Goal: Task Accomplishment & Management: Use online tool/utility

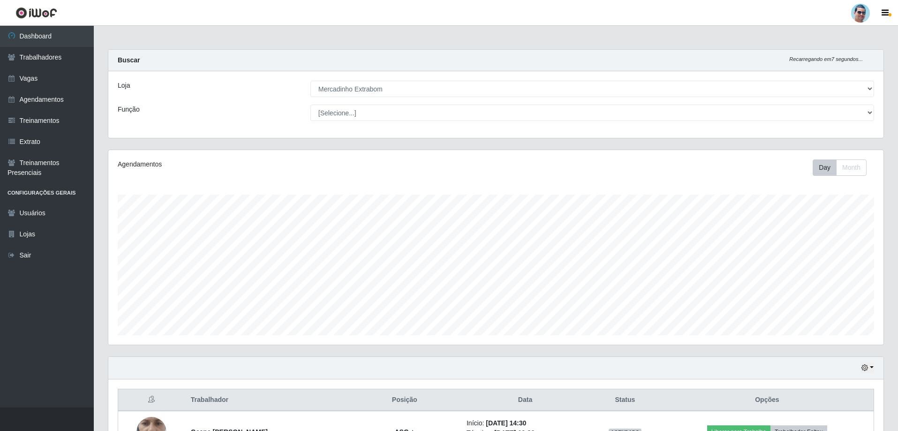
select select "175"
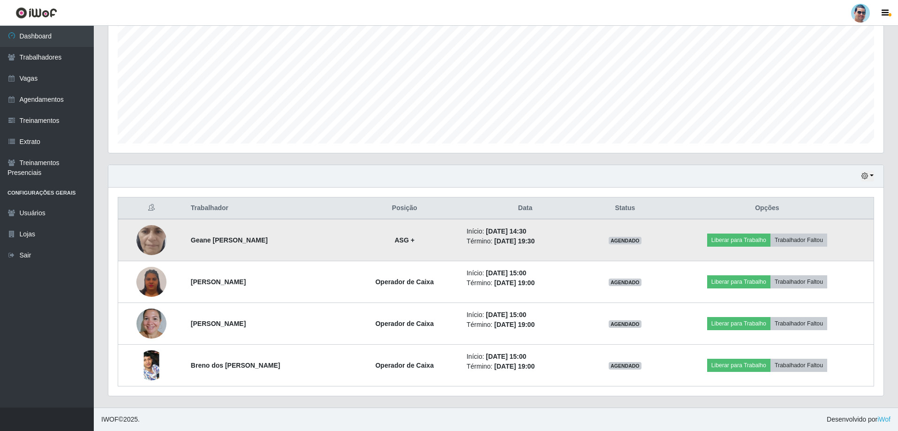
scroll to position [195, 775]
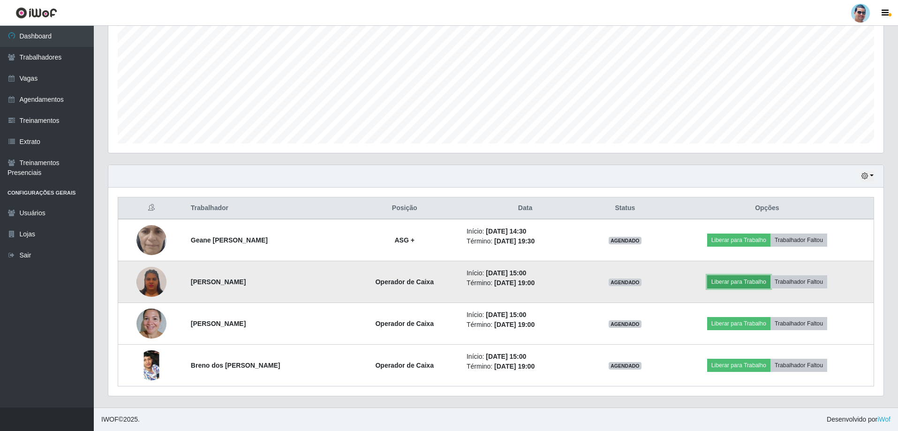
click at [730, 287] on button "Liberar para Trabalho" at bounding box center [738, 281] width 63 height 13
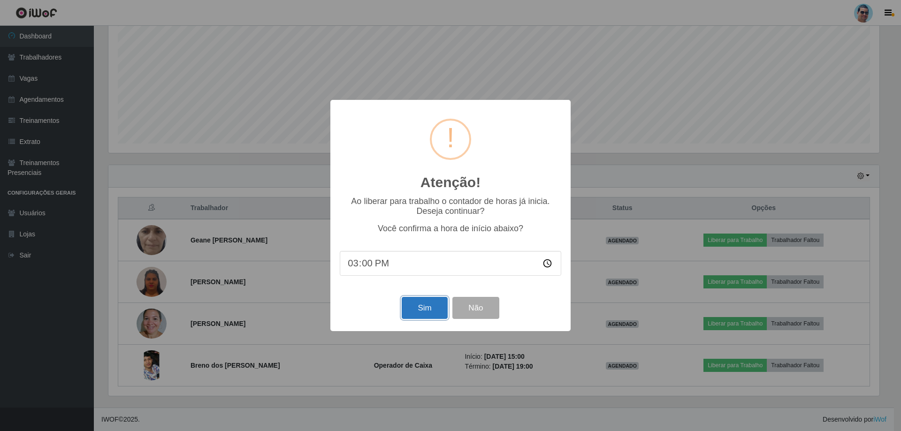
click at [424, 309] on button "Sim" at bounding box center [424, 308] width 45 height 22
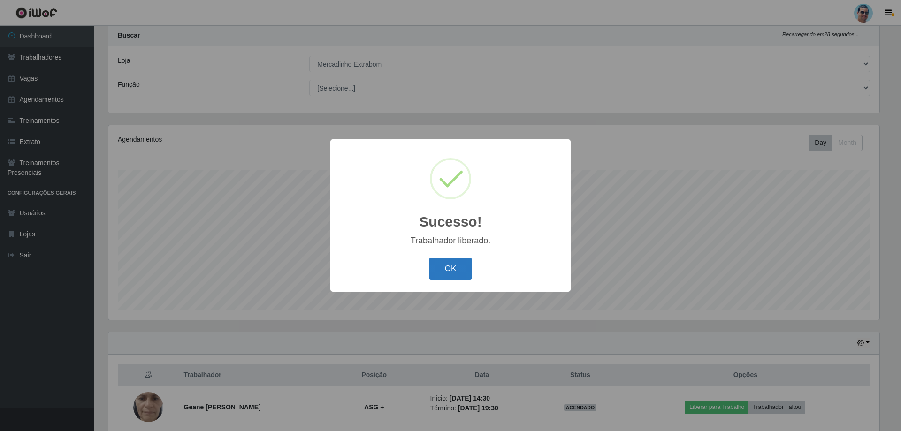
click at [438, 268] on button "OK" at bounding box center [451, 269] width 44 height 22
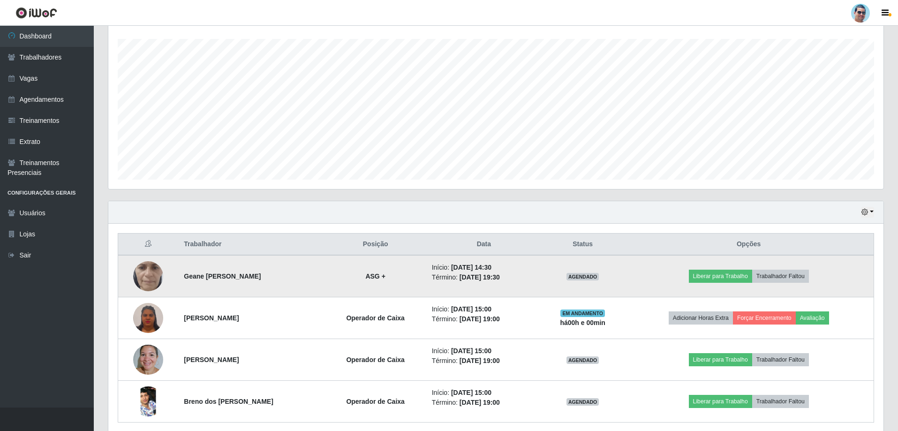
scroll to position [192, 0]
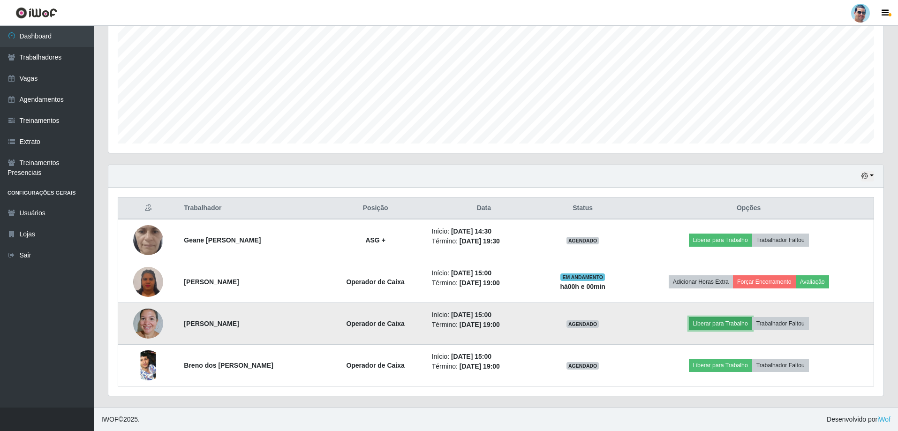
click at [727, 324] on button "Liberar para Trabalho" at bounding box center [720, 323] width 63 height 13
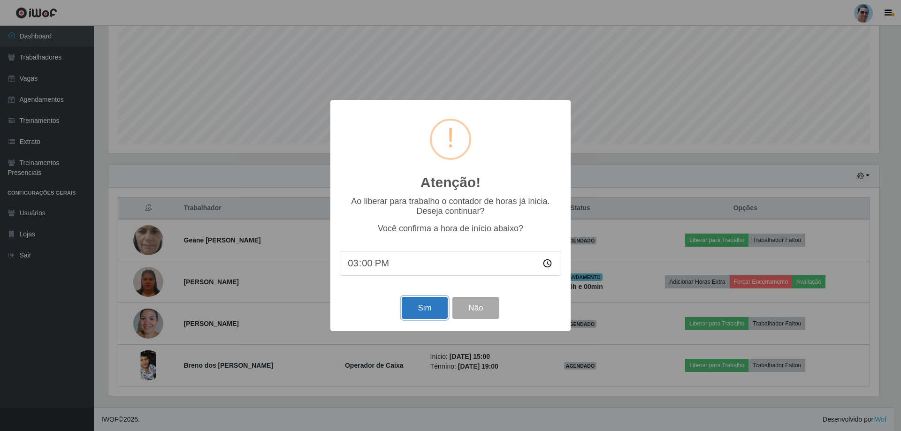
click at [435, 307] on button "Sim" at bounding box center [424, 308] width 45 height 22
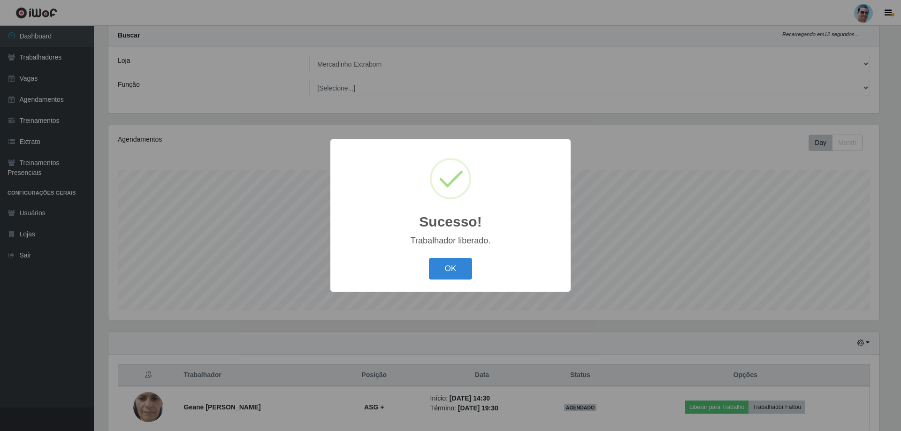
click at [428, 265] on div "OK Cancel" at bounding box center [450, 268] width 221 height 27
click at [465, 269] on button "OK" at bounding box center [451, 269] width 44 height 22
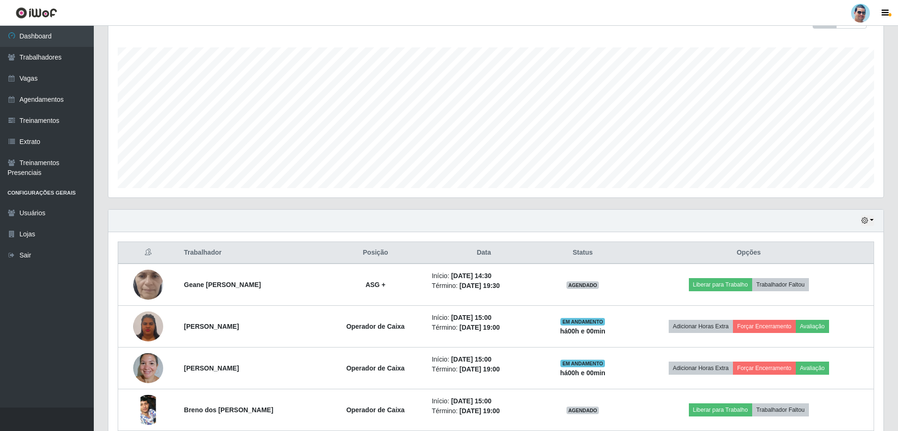
scroll to position [166, 0]
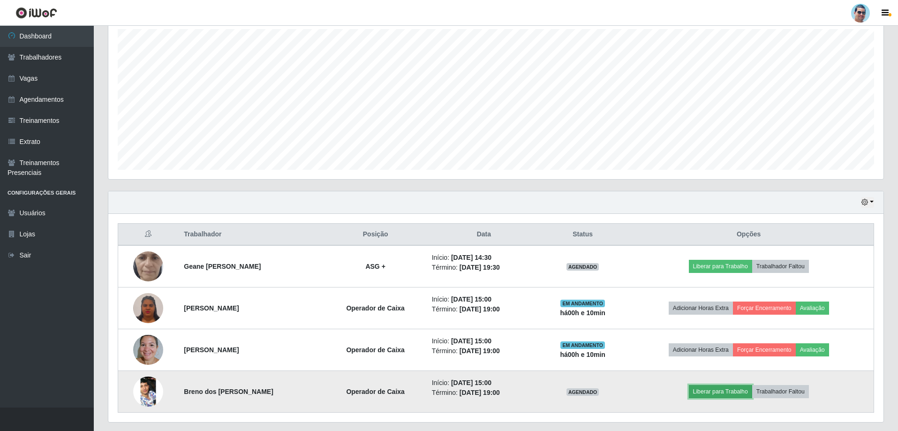
click at [712, 394] on button "Liberar para Trabalho" at bounding box center [720, 391] width 63 height 13
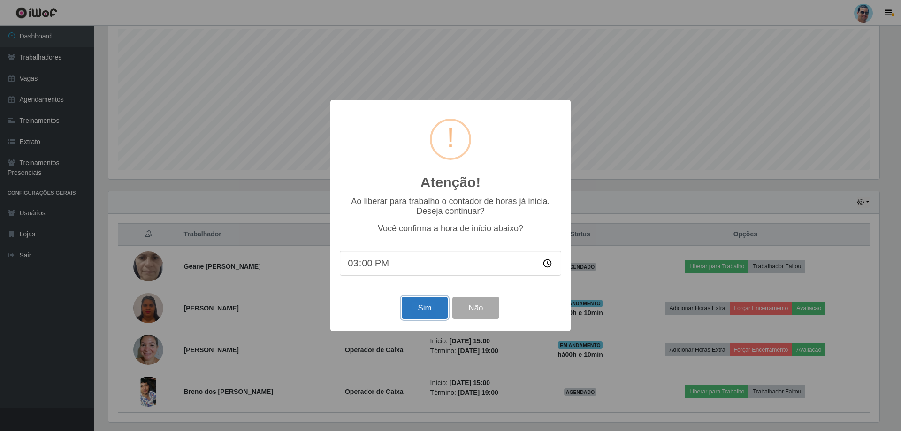
click at [438, 314] on button "Sim" at bounding box center [424, 308] width 45 height 22
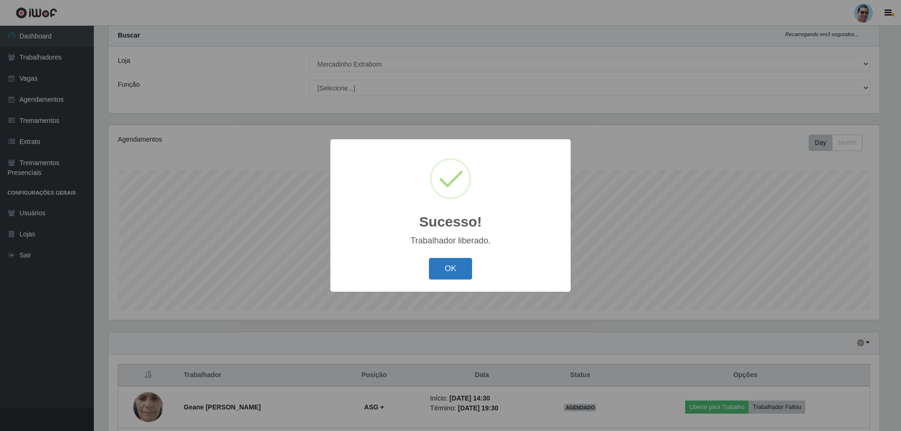
click at [446, 267] on button "OK" at bounding box center [451, 269] width 44 height 22
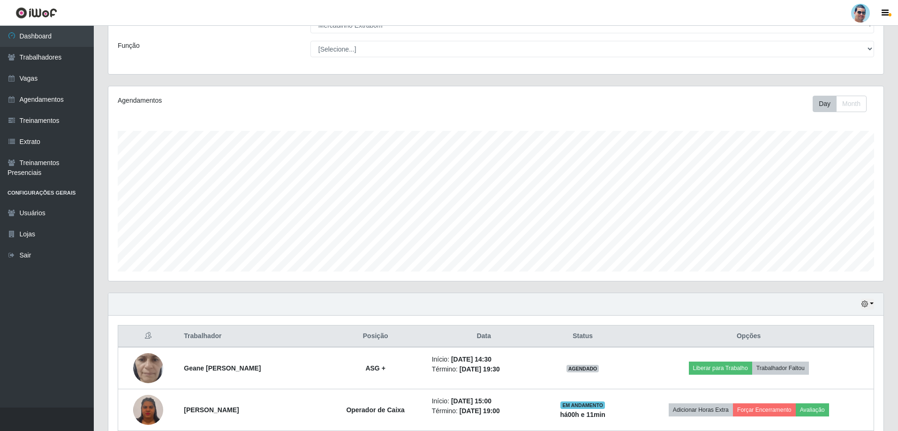
scroll to position [119, 0]
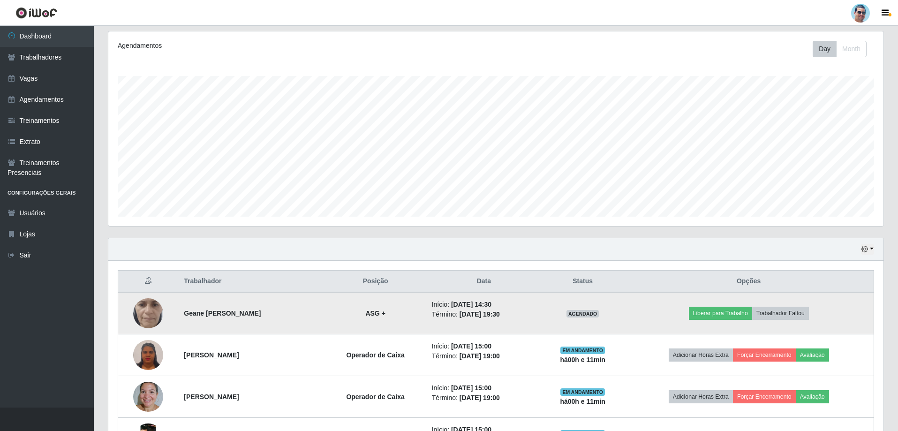
click at [147, 320] on img at bounding box center [148, 313] width 30 height 67
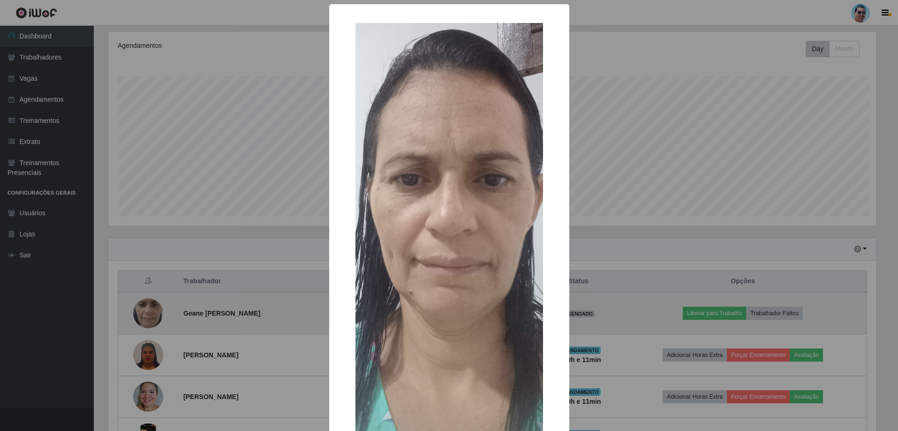
scroll to position [195, 771]
click at [147, 320] on div "× OK Cancel" at bounding box center [450, 215] width 901 height 431
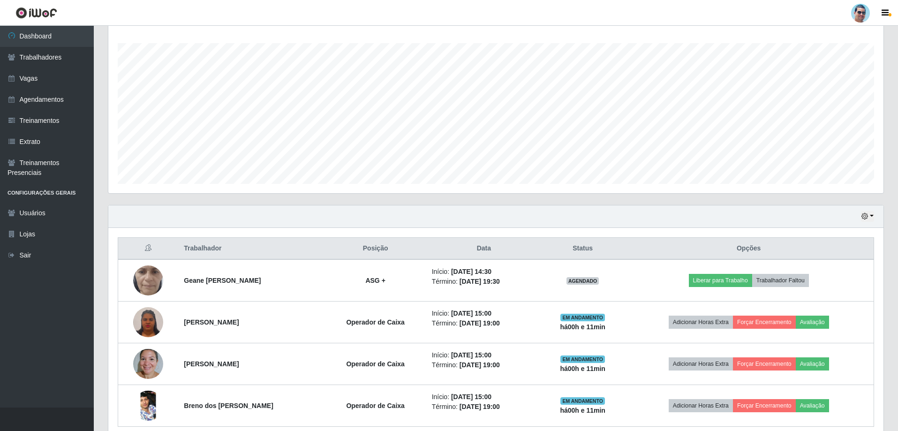
scroll to position [192, 0]
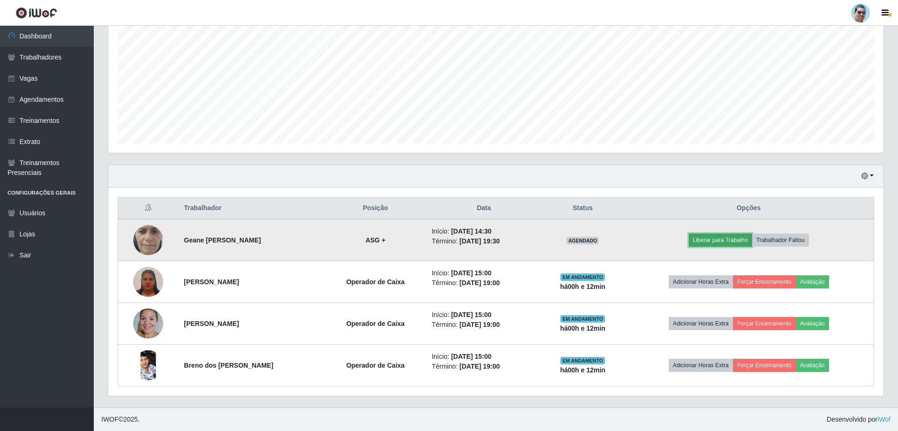
click at [712, 235] on button "Liberar para Trabalho" at bounding box center [720, 240] width 63 height 13
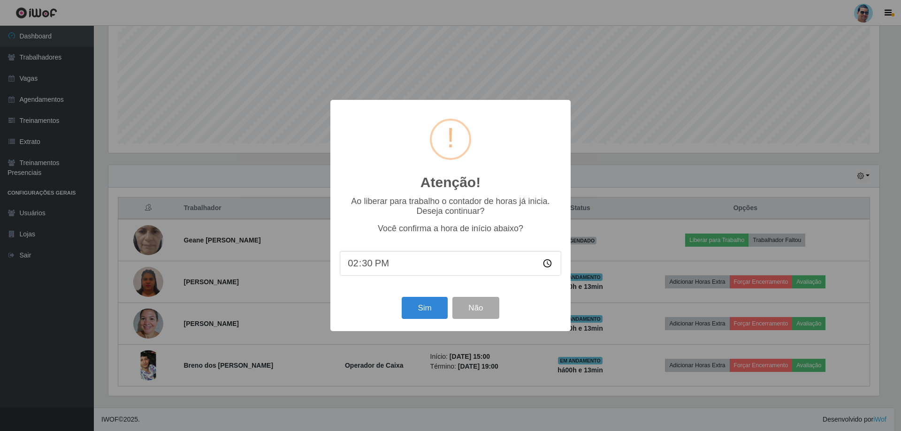
click at [639, 65] on div "Atenção! × Ao liberar para trabalho o contador de horas já inicia. Deseja conti…" at bounding box center [450, 215] width 901 height 431
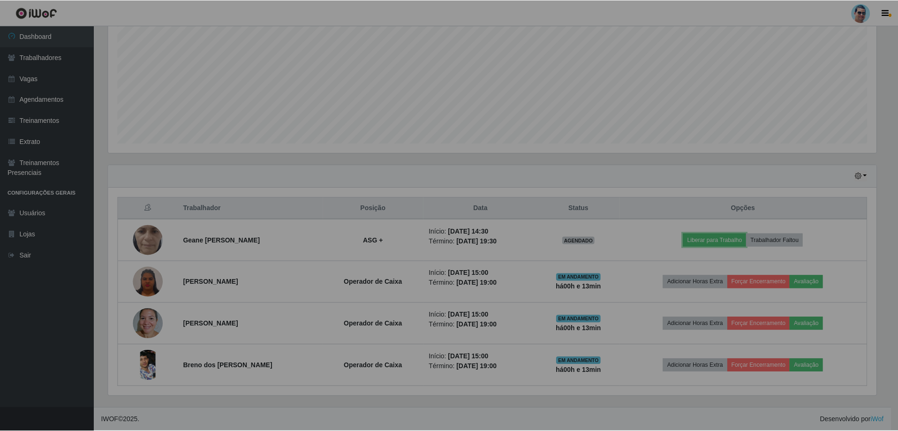
scroll to position [195, 775]
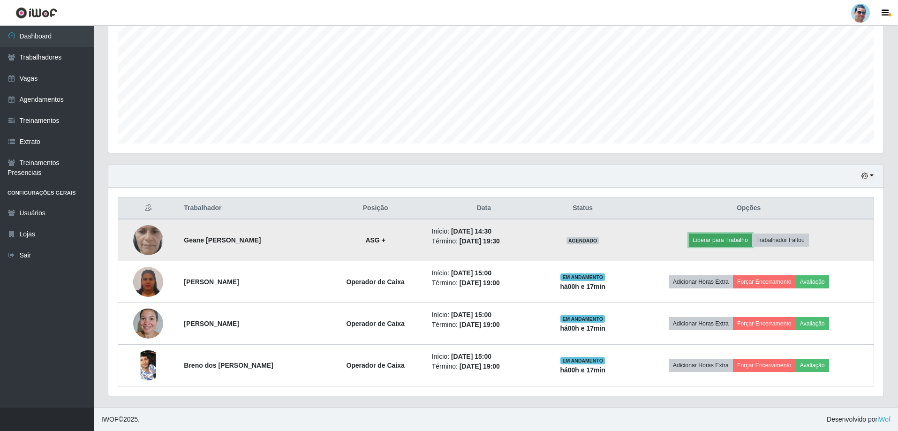
click at [733, 243] on button "Liberar para Trabalho" at bounding box center [720, 240] width 63 height 13
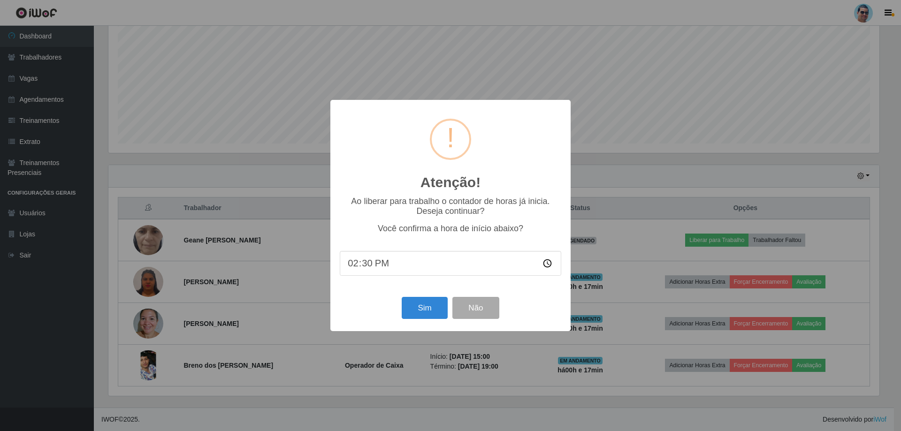
click at [363, 269] on input "14:30" at bounding box center [450, 263] width 221 height 25
type input "14:40"
click at [409, 309] on button "Sim" at bounding box center [424, 308] width 45 height 22
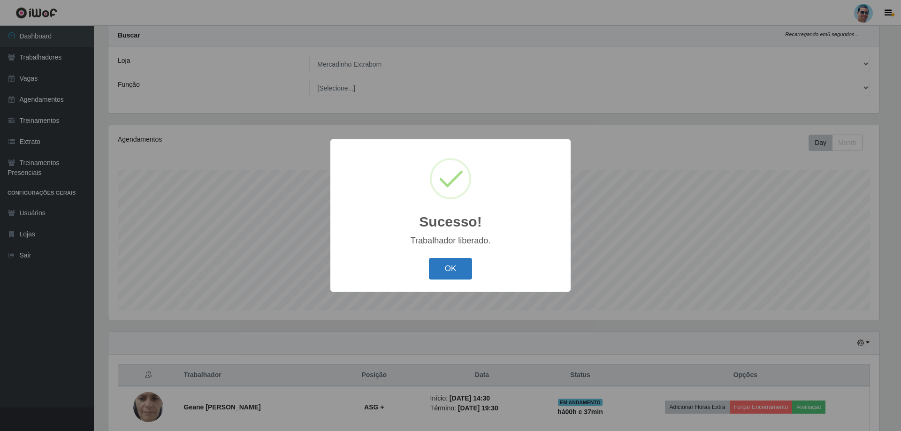
click at [469, 267] on button "OK" at bounding box center [451, 269] width 44 height 22
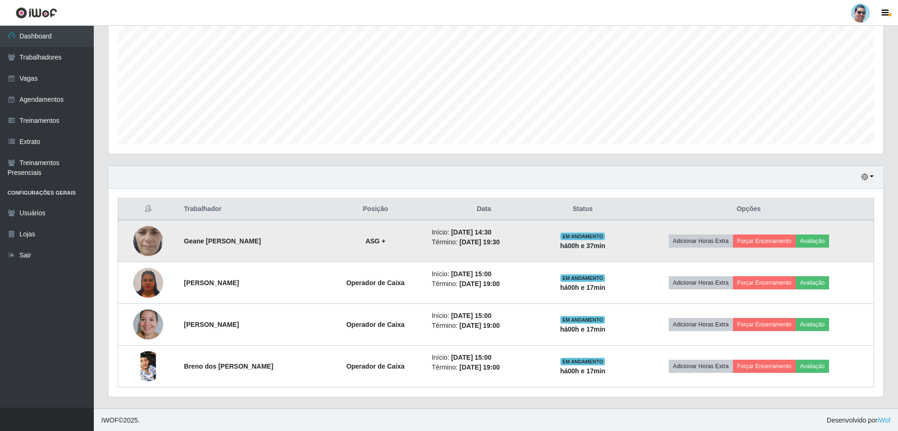
scroll to position [192, 0]
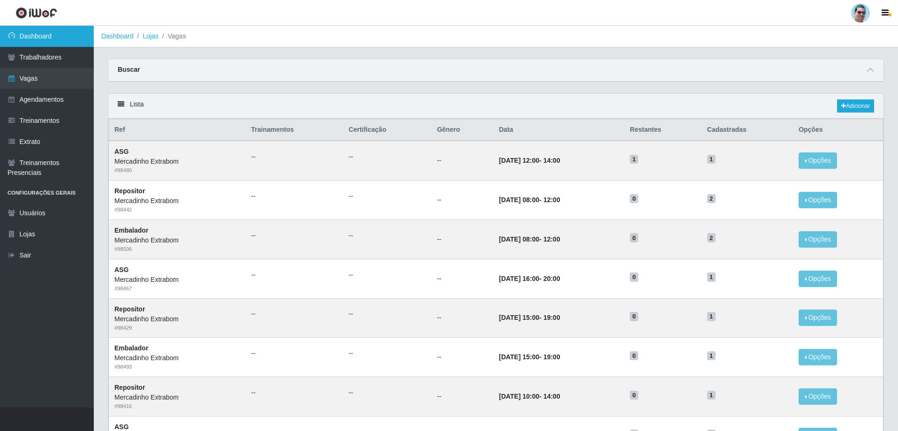
click at [75, 45] on link "Dashboard" at bounding box center [47, 36] width 94 height 21
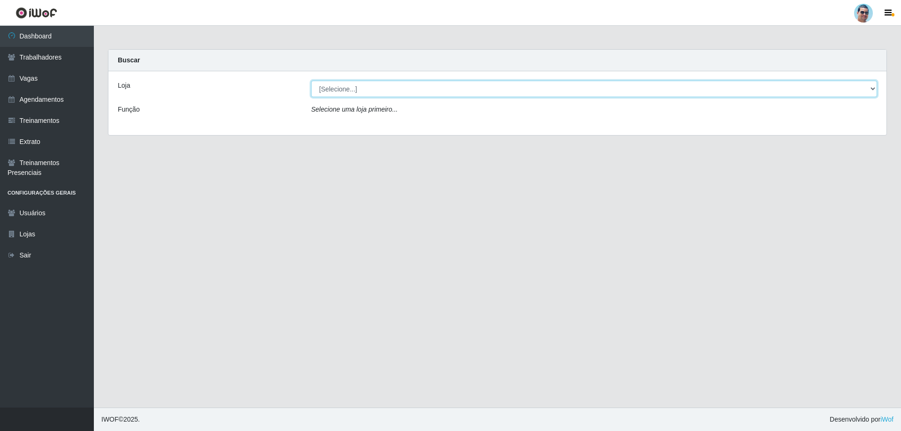
click at [871, 89] on select "[Selecione...] Mercadinho Extrabom" at bounding box center [594, 89] width 566 height 16
select select "175"
click at [311, 81] on select "[Selecione...] Mercadinho Extrabom" at bounding box center [594, 89] width 566 height 16
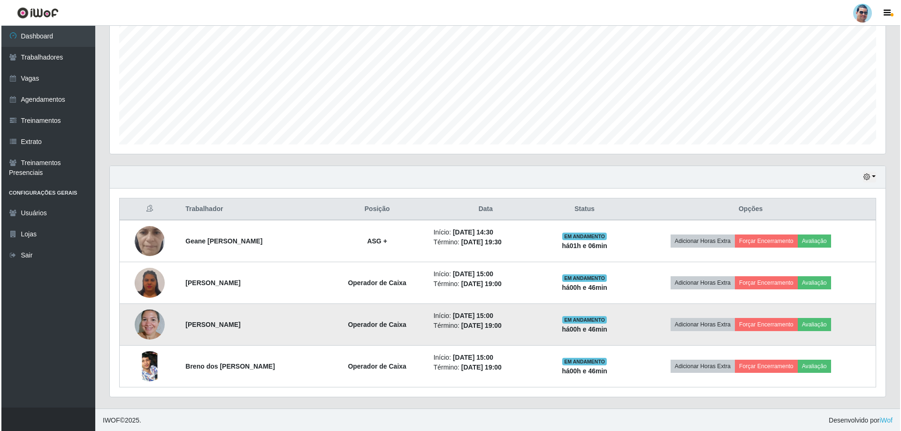
scroll to position [192, 0]
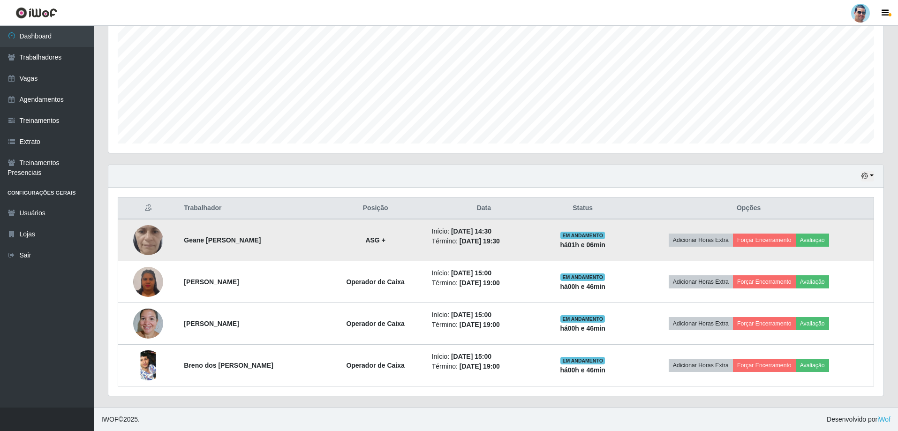
click at [163, 224] on td at bounding box center [148, 240] width 61 height 42
click at [150, 240] on img at bounding box center [148, 240] width 30 height 67
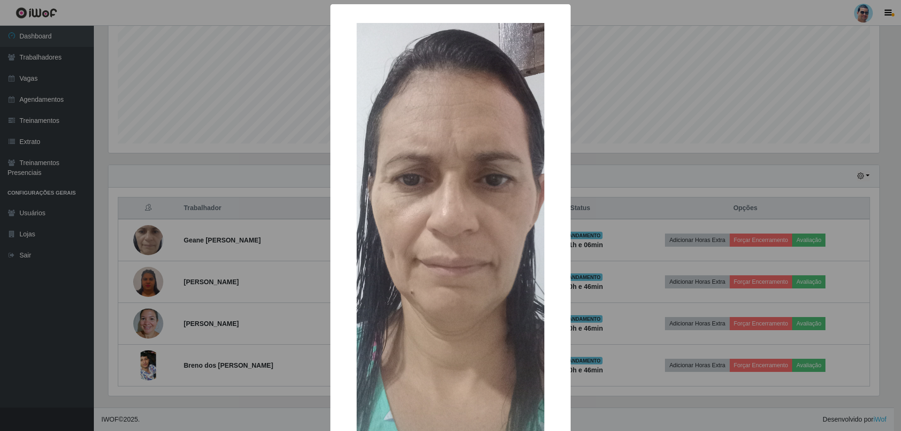
click at [779, 162] on div "× OK Cancel" at bounding box center [450, 215] width 901 height 431
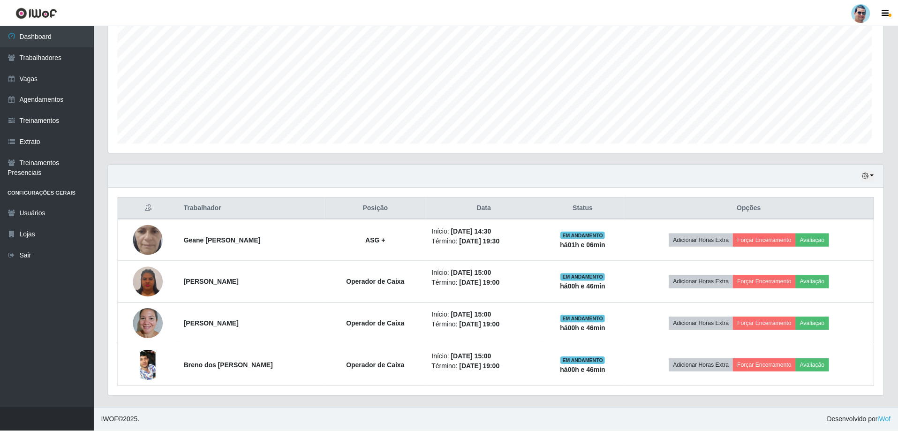
scroll to position [195, 775]
click at [867, 183] on div "Hoje 1 dia 3 dias 1 Semana Não encerrados" at bounding box center [495, 176] width 775 height 23
click at [866, 174] on icon "button" at bounding box center [865, 176] width 7 height 7
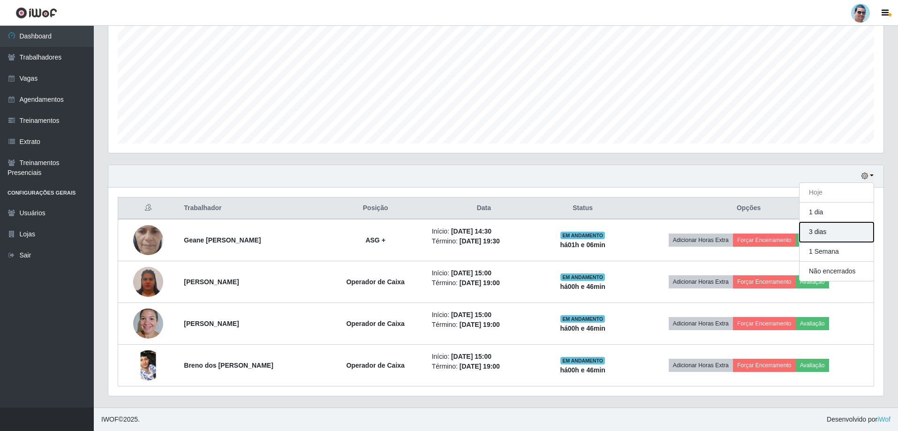
click at [841, 235] on button "3 dias" at bounding box center [837, 232] width 74 height 20
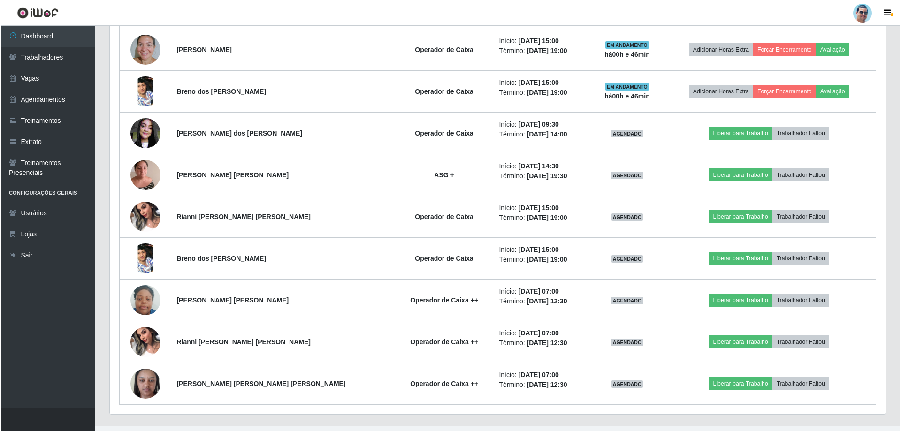
scroll to position [484, 0]
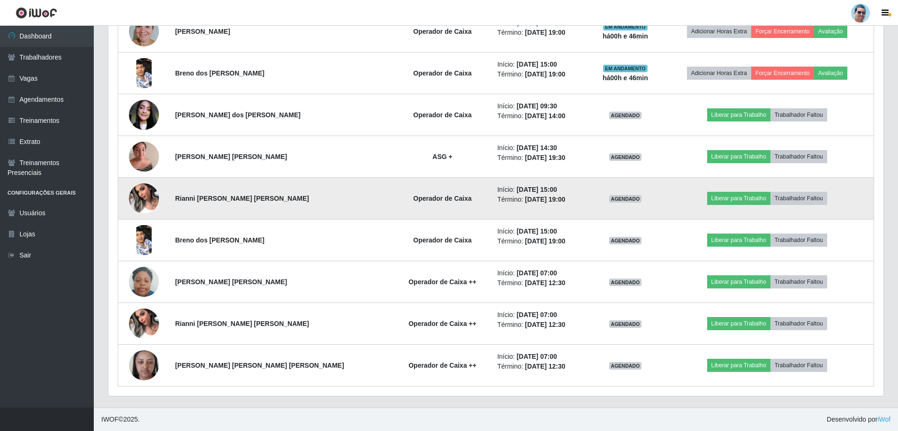
click at [136, 204] on img at bounding box center [144, 198] width 30 height 40
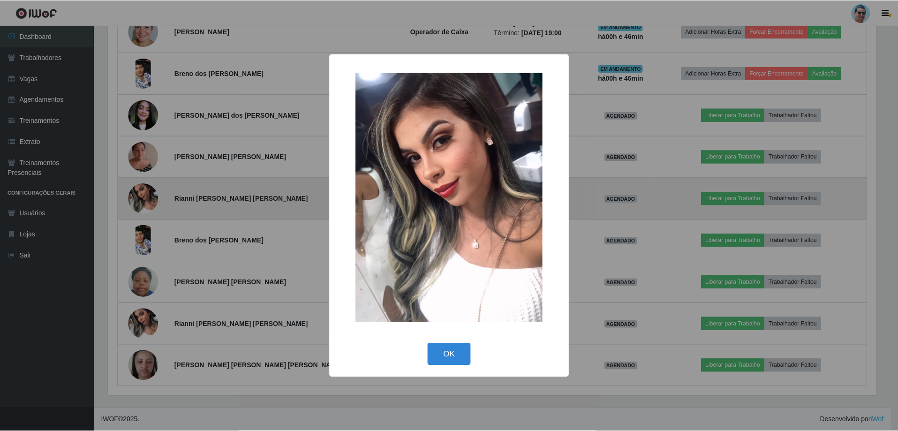
scroll to position [195, 771]
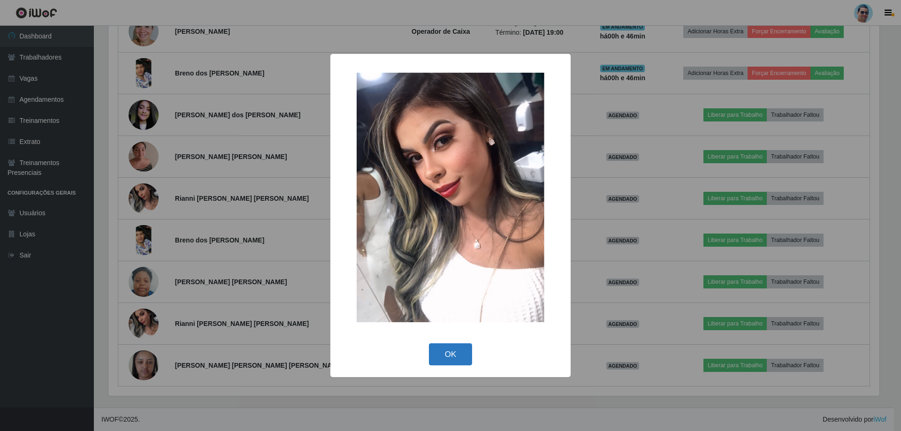
click at [449, 354] on button "OK" at bounding box center [451, 354] width 44 height 22
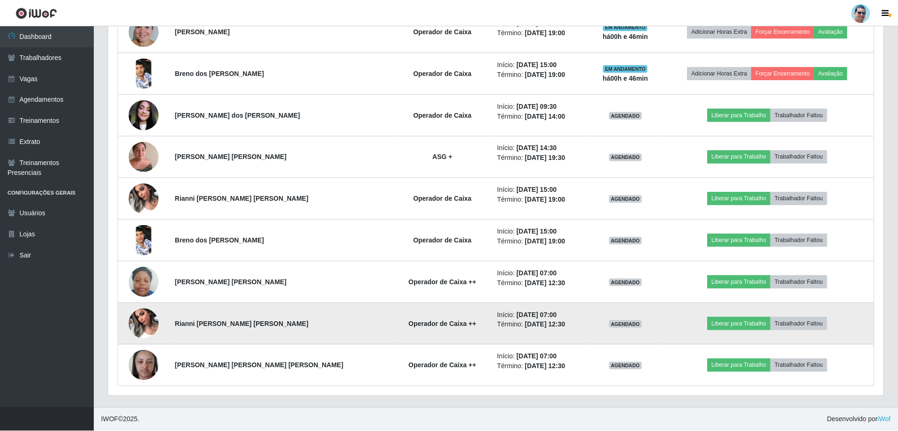
scroll to position [195, 775]
